Goal: Task Accomplishment & Management: Use online tool/utility

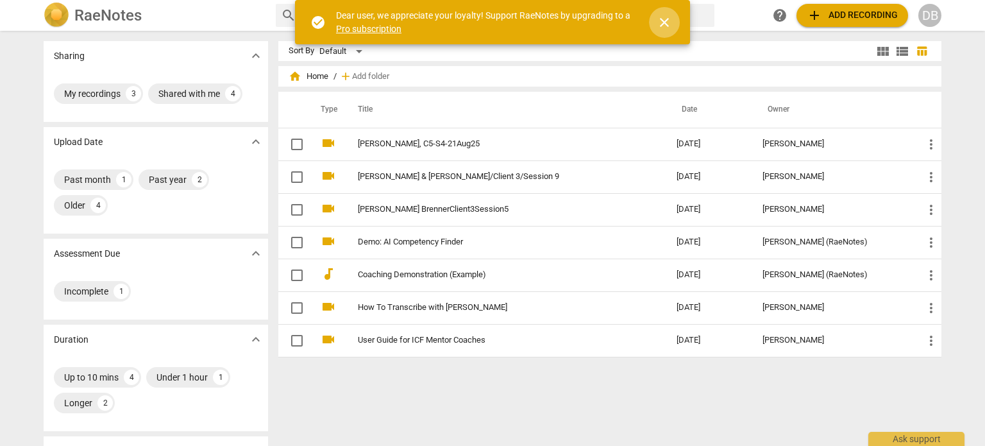
click at [663, 22] on span "close" at bounding box center [664, 22] width 15 height 15
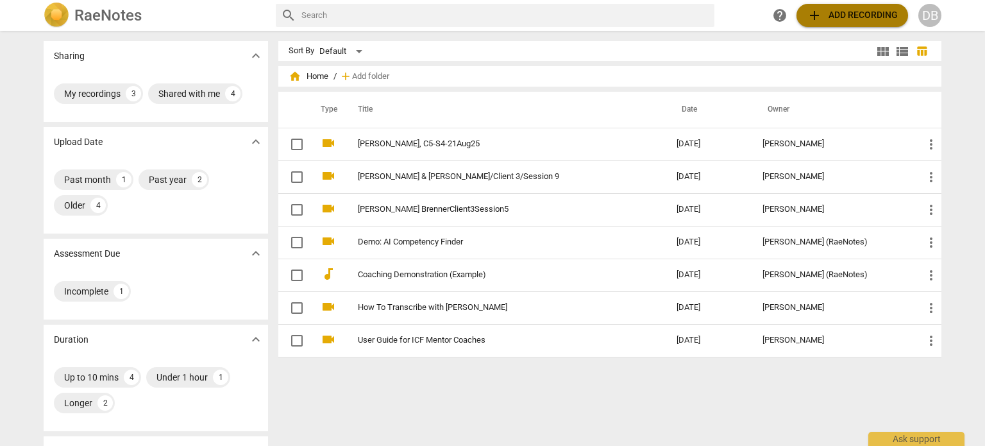
click at [831, 17] on span "add Add recording" at bounding box center [852, 15] width 91 height 15
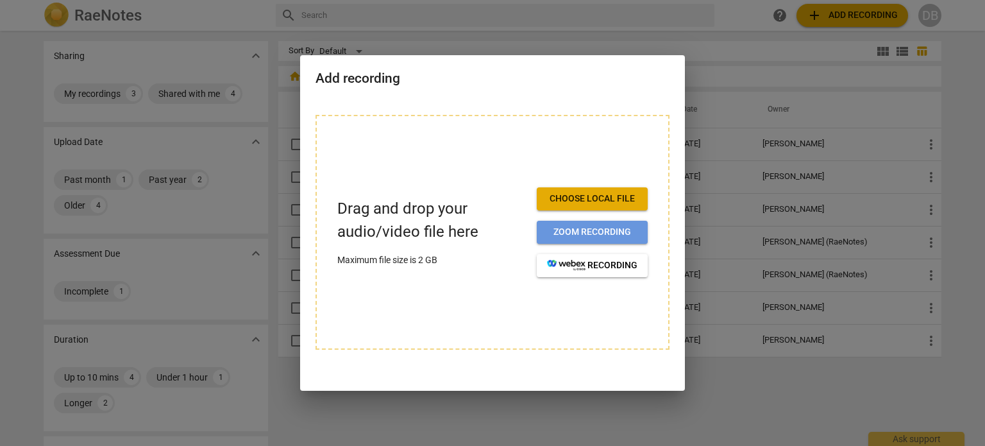
click at [582, 226] on span "Zoom recording" at bounding box center [592, 232] width 90 height 13
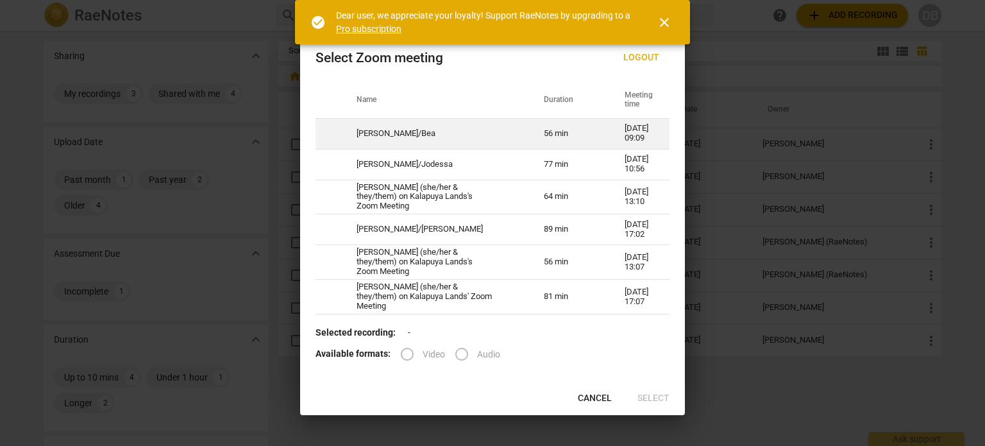
click at [487, 139] on td "[PERSON_NAME]/Bea" at bounding box center [434, 133] width 187 height 31
radio input "true"
click at [487, 139] on td "[PERSON_NAME]/Bea" at bounding box center [434, 133] width 187 height 31
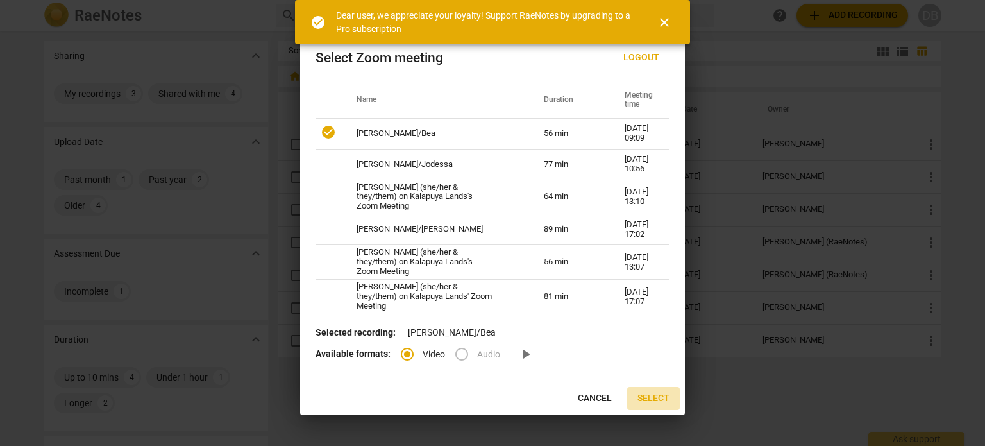
click at [649, 392] on span "Select" at bounding box center [654, 398] width 32 height 13
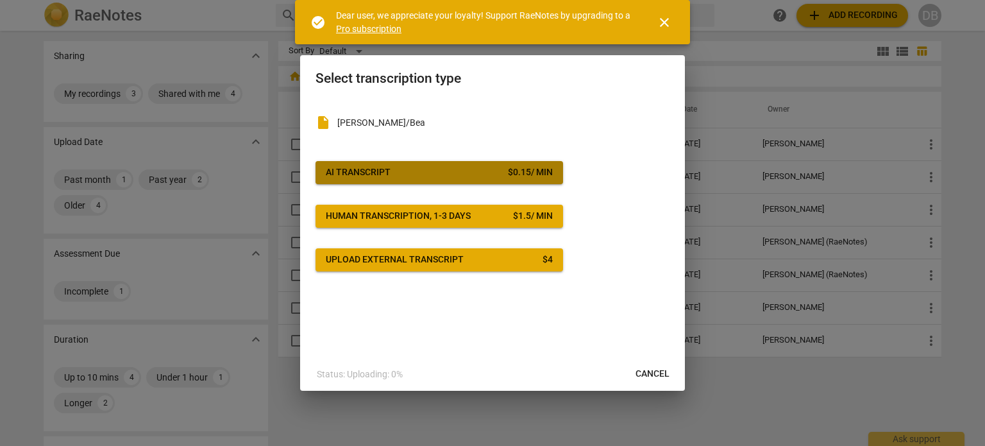
click at [511, 169] on div "$ 0.15 / min" at bounding box center [530, 172] width 45 height 13
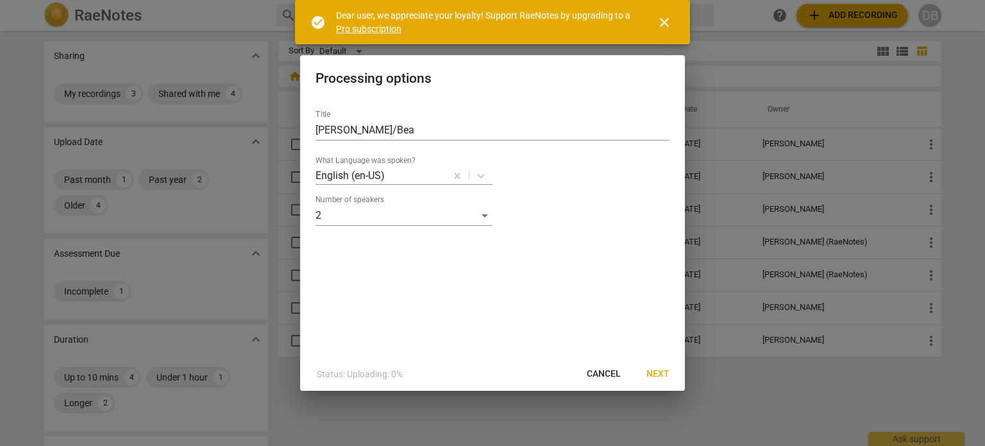
click at [511, 169] on div "What Language was spoken? English (en-US)" at bounding box center [493, 170] width 354 height 29
click at [654, 369] on span "Next" at bounding box center [658, 374] width 23 height 13
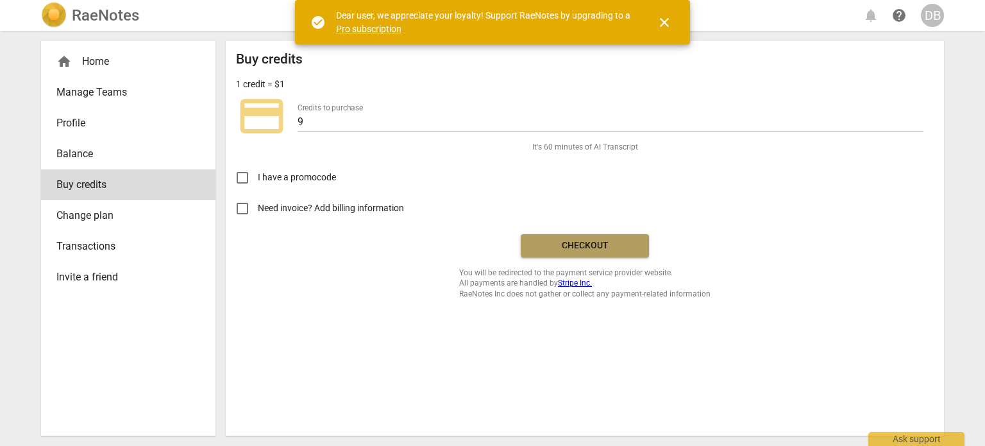
click at [562, 246] on span "Checkout" at bounding box center [585, 245] width 108 height 13
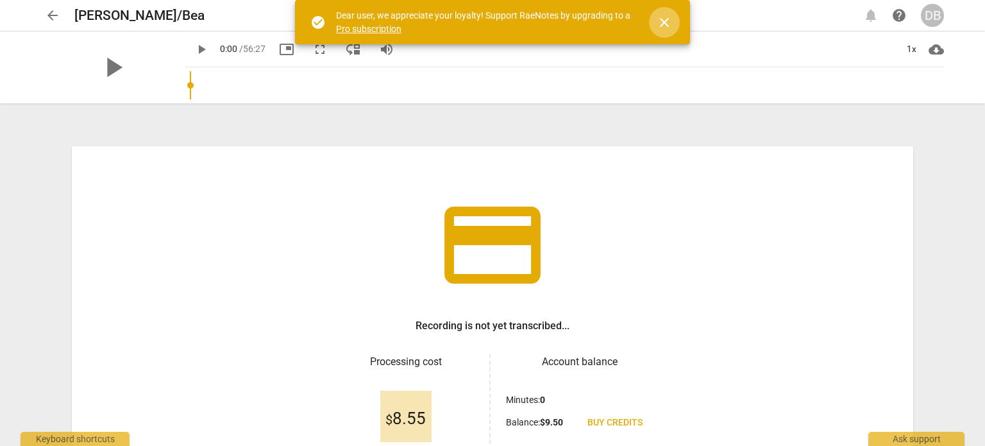
click at [667, 13] on button "close" at bounding box center [664, 22] width 31 height 31
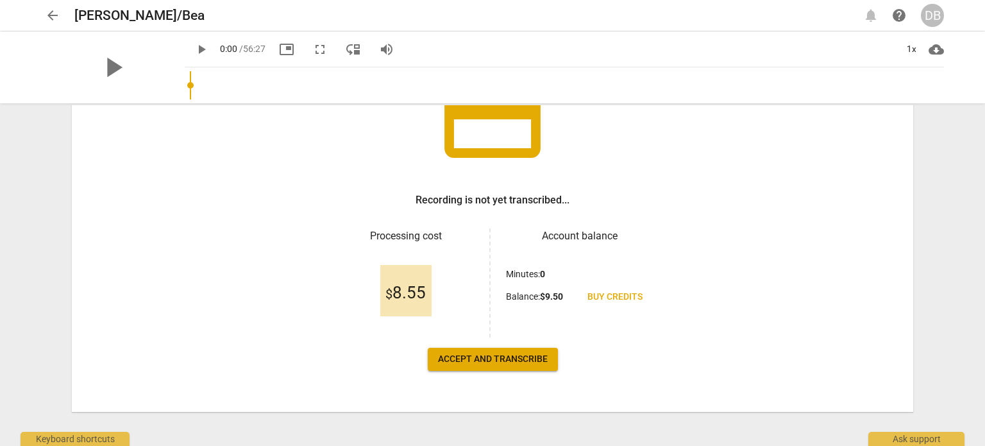
scroll to position [128, 0]
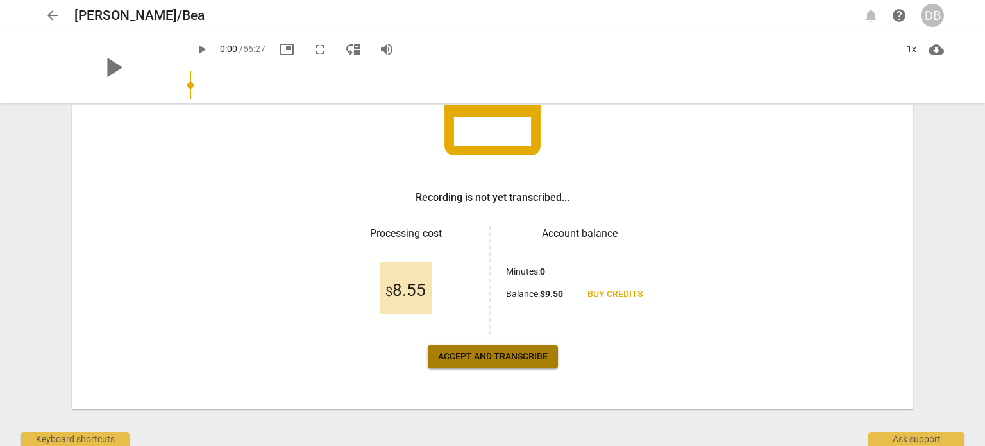
click at [476, 351] on span "Accept and transcribe" at bounding box center [493, 356] width 110 height 13
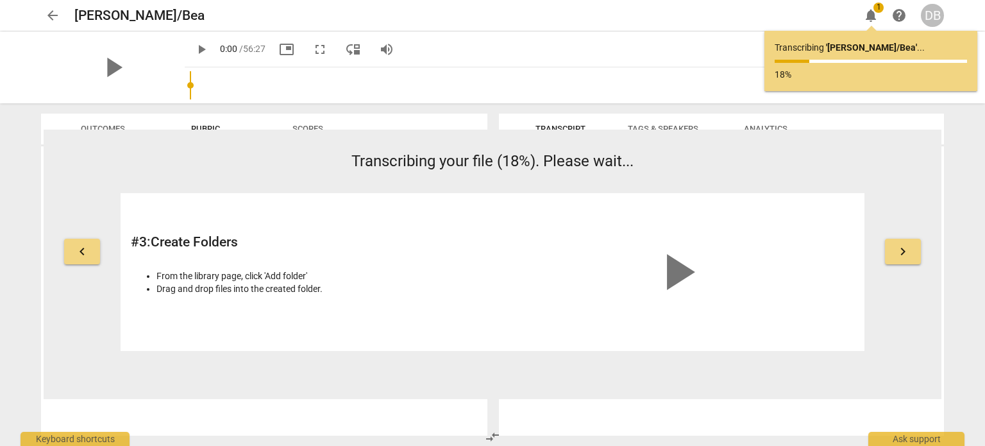
click at [476, 351] on div "# 3 : Create Folders From the library page, click 'Add folder' Drag and drop fi…" at bounding box center [493, 272] width 744 height 158
